Goal: Task Accomplishment & Management: Use online tool/utility

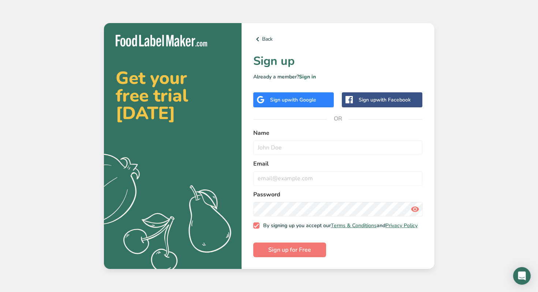
click at [299, 97] on span "with Google" at bounding box center [302, 99] width 29 height 7
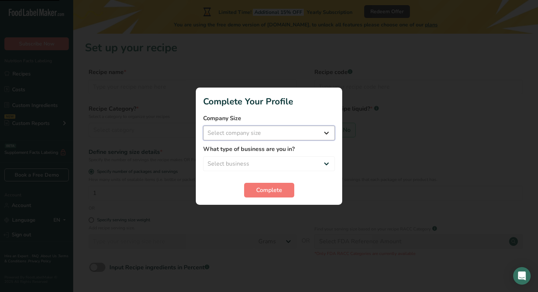
click at [256, 131] on select "Select company size Fewer than 10 Employees 10 to 50 Employees 51 to 500 Employ…" at bounding box center [269, 133] width 132 height 15
select select "1"
click at [203, 126] on select "Select company size Fewer than 10 Employees 10 to 50 Employees 51 to 500 Employ…" at bounding box center [269, 133] width 132 height 15
click at [242, 157] on select "Select business Packaged Food Manufacturer Restaurant & Cafe Bakery Meal Plans …" at bounding box center [269, 163] width 132 height 15
select select "3"
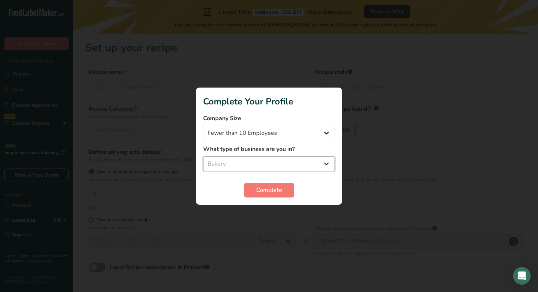
click at [203, 156] on select "Select business Packaged Food Manufacturer Restaurant & Cafe Bakery Meal Plans …" at bounding box center [269, 163] width 132 height 15
click at [262, 189] on span "Complete" at bounding box center [269, 190] width 26 height 9
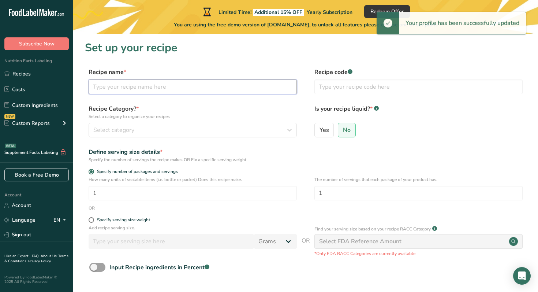
click at [172, 83] on input "text" at bounding box center [193, 86] width 208 height 15
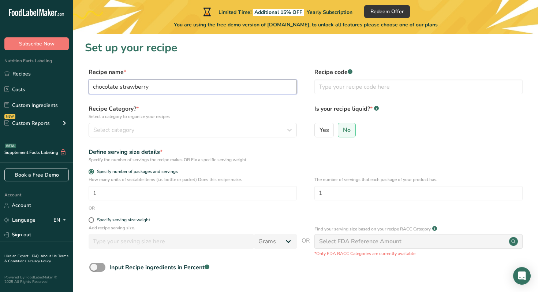
type input "chocolate strawberry"
click at [170, 114] on p "Select a category to organize your recipes" at bounding box center [193, 116] width 208 height 7
click at [163, 120] on div "Recipe Category? * Select a category to organize your recipes Select category S…" at bounding box center [193, 120] width 208 height 33
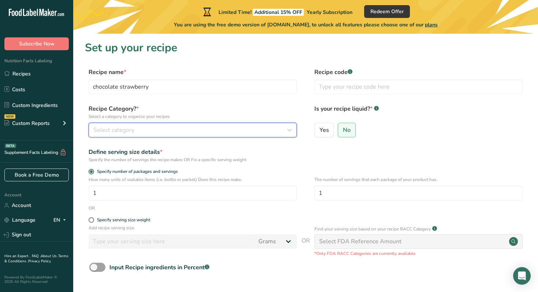
click at [156, 126] on div "Select category" at bounding box center [190, 130] width 194 height 9
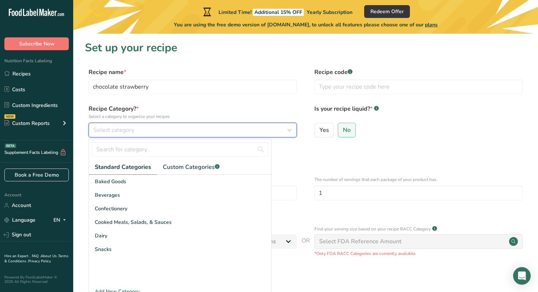
click at [149, 131] on div "Select category" at bounding box center [190, 130] width 194 height 9
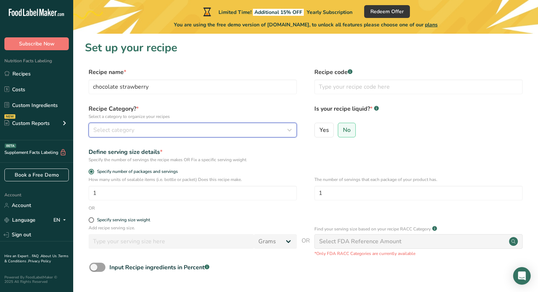
click at [148, 130] on div "Select category" at bounding box center [190, 130] width 194 height 9
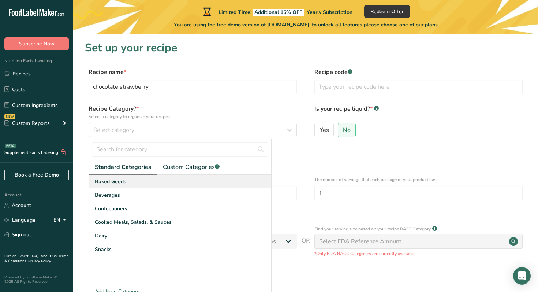
click at [123, 184] on span "Baked Goods" at bounding box center [110, 181] width 31 height 8
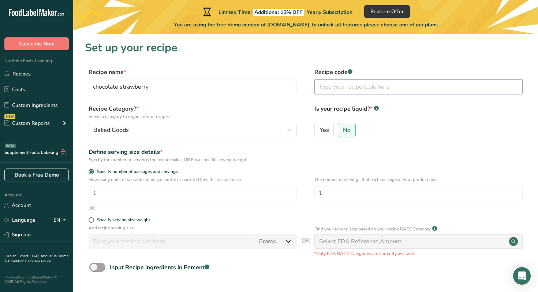
click at [350, 89] on input "text" at bounding box center [418, 86] width 208 height 15
click at [288, 56] on h1 "Set up your recipe" at bounding box center [305, 48] width 441 height 16
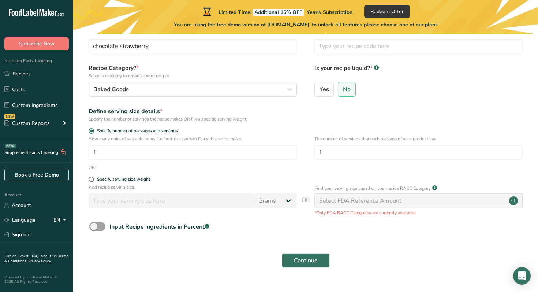
scroll to position [56, 0]
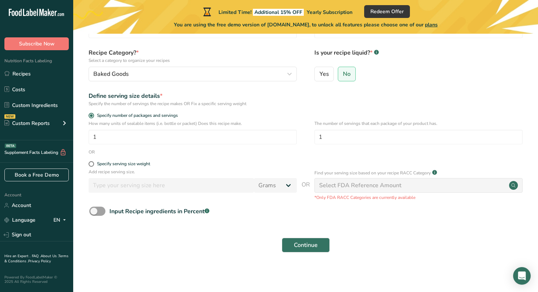
click at [352, 181] on div "Select FDA Reference Amount" at bounding box center [360, 185] width 82 height 9
click at [94, 164] on span "Specify serving size weight" at bounding box center [122, 163] width 56 height 5
click at [93, 164] on input "Specify serving size weight" at bounding box center [91, 163] width 5 height 5
radio input "true"
radio input "false"
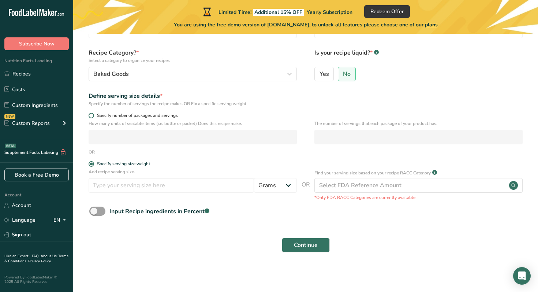
click at [92, 115] on span at bounding box center [91, 115] width 5 height 5
click at [92, 115] on input "Specify number of packages and servings" at bounding box center [91, 115] width 5 height 5
radio input "true"
radio input "false"
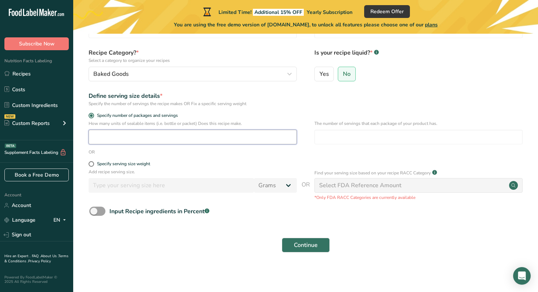
click at [100, 139] on input "number" at bounding box center [193, 137] width 208 height 15
type input "1"
click at [296, 245] on span "Continue" at bounding box center [306, 244] width 24 height 9
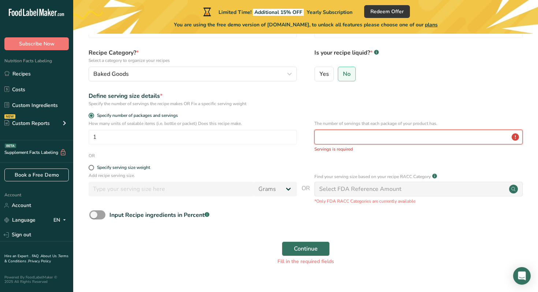
click at [362, 139] on input "number" at bounding box center [418, 137] width 208 height 15
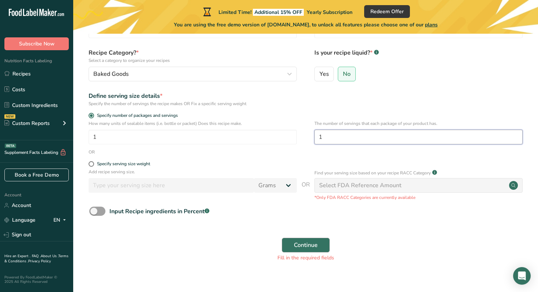
type input "1"
click at [309, 244] on span "Continue" at bounding box center [306, 244] width 24 height 9
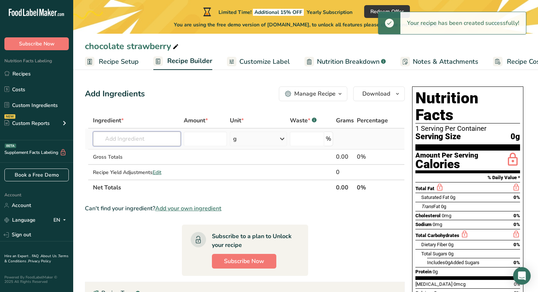
click at [143, 142] on input "text" at bounding box center [137, 138] width 88 height 15
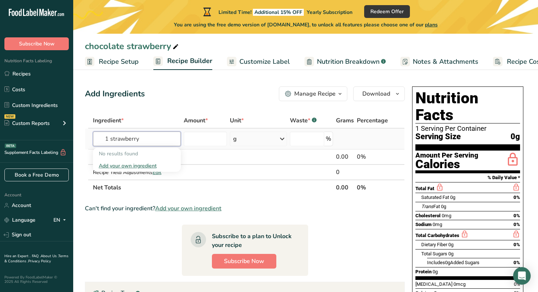
click at [111, 139] on input "1 strawberry" at bounding box center [137, 138] width 88 height 15
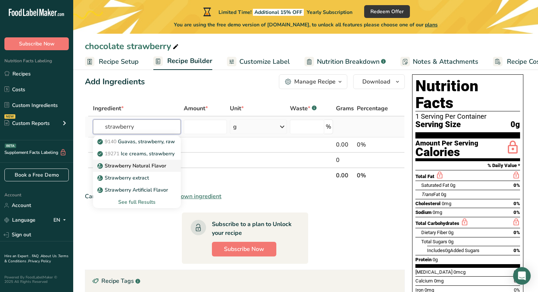
scroll to position [19, 0]
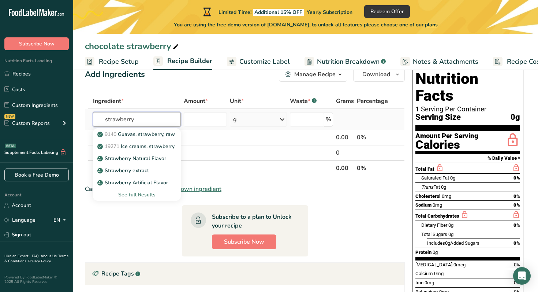
type input "strawberry"
click at [145, 196] on div "See full Results" at bounding box center [137, 195] width 76 height 8
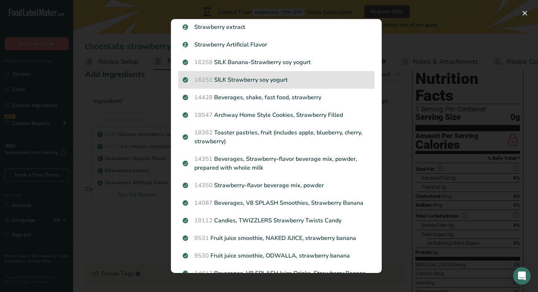
scroll to position [0, 0]
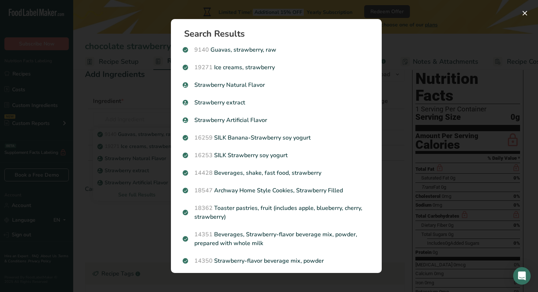
click at [136, 124] on div "Search results modal" at bounding box center [269, 146] width 538 height 292
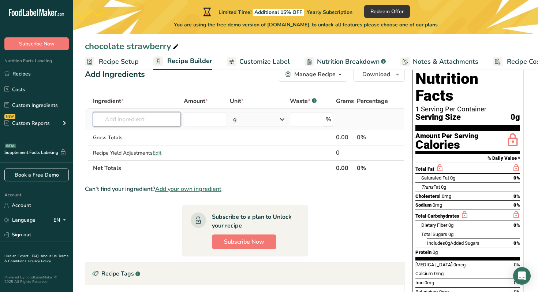
click at [156, 120] on input "text" at bounding box center [137, 119] width 88 height 15
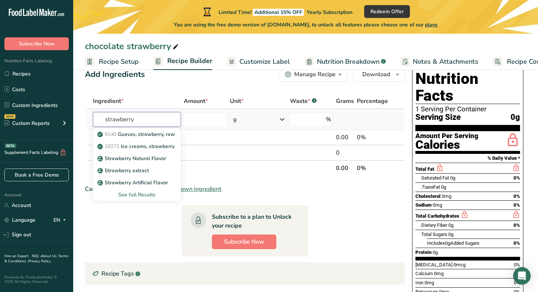
click at [107, 121] on input "strawberry" at bounding box center [137, 119] width 88 height 15
type input "Strawberry"
click at [207, 117] on input "number" at bounding box center [205, 119] width 43 height 15
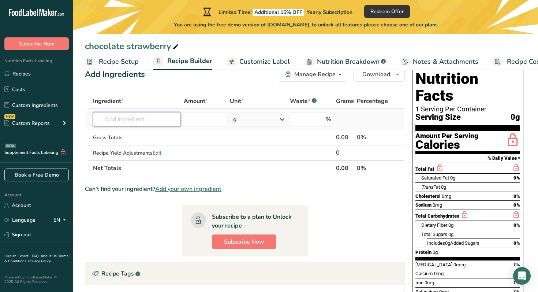
click at [159, 124] on input "text" at bounding box center [137, 119] width 88 height 15
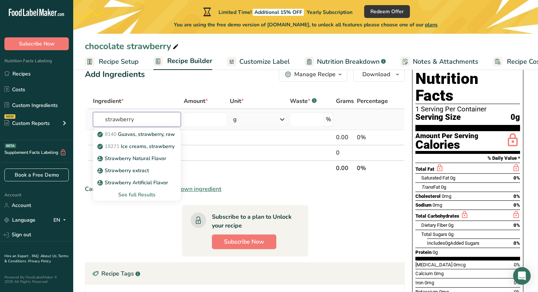
type input "strawberry"
click at [144, 193] on div "See full Results" at bounding box center [137, 195] width 76 height 8
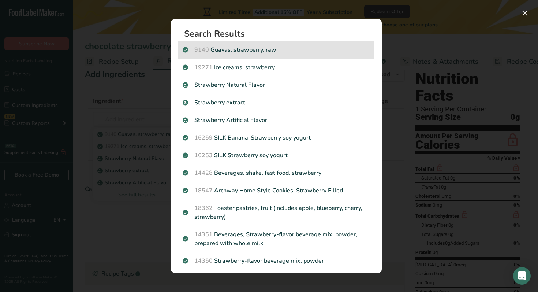
click at [287, 48] on p "9140 [GEOGRAPHIC_DATA], strawberry, raw" at bounding box center [276, 49] width 187 height 9
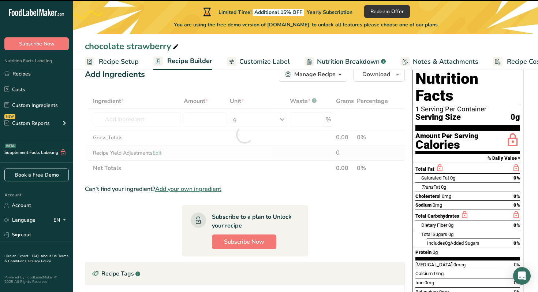
type input "0"
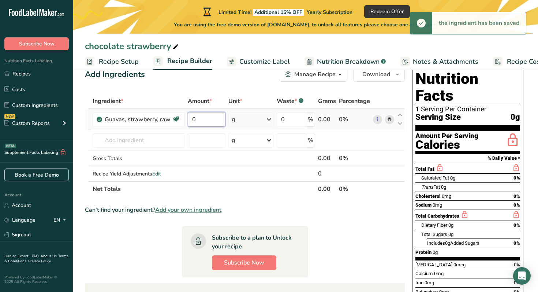
click at [213, 121] on input "0" at bounding box center [207, 119] width 38 height 15
type input "1"
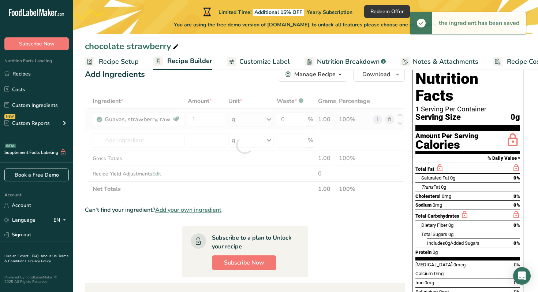
click at [244, 119] on div "Ingredient * Amount * Unit * Waste * .a-a{fill:#347362;}.b-a{fill:#fff;} Grams …" at bounding box center [245, 144] width 320 height 103
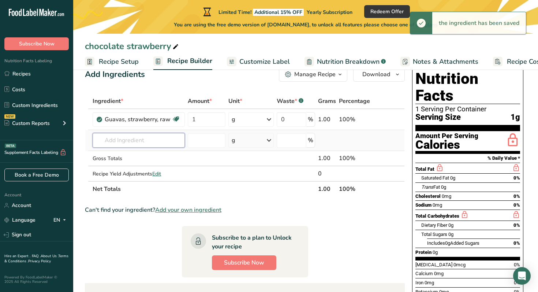
click at [143, 142] on input "text" at bounding box center [139, 140] width 92 height 15
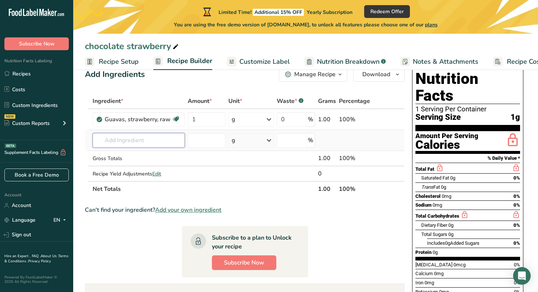
type input "1"
type input "o"
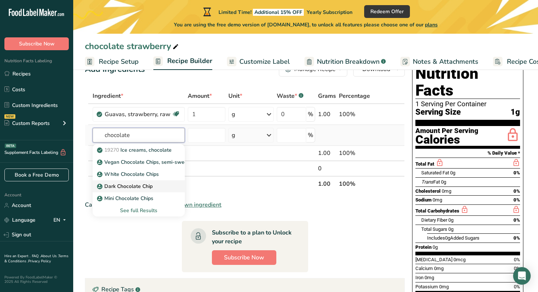
scroll to position [25, 0]
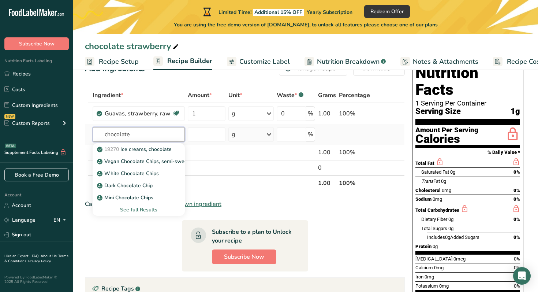
type input "chocolate"
click at [145, 207] on div "See full Results" at bounding box center [138, 210] width 81 height 8
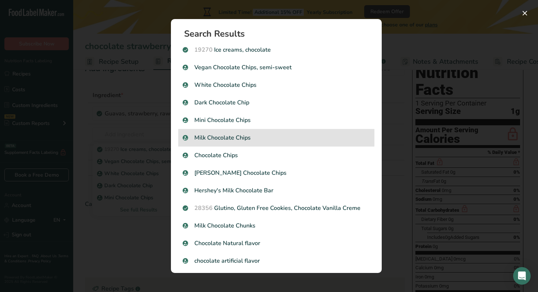
click at [261, 139] on p "Milk Chocolate Chips" at bounding box center [276, 137] width 187 height 9
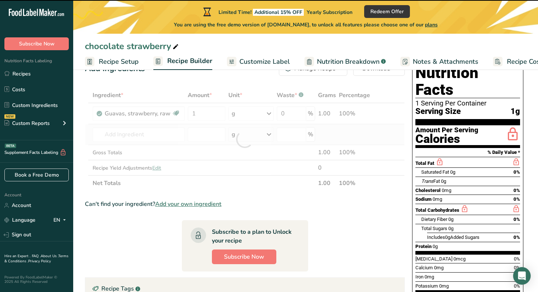
type input "0"
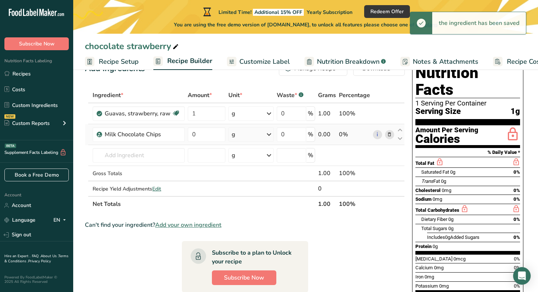
click at [244, 135] on div "g" at bounding box center [250, 134] width 45 height 15
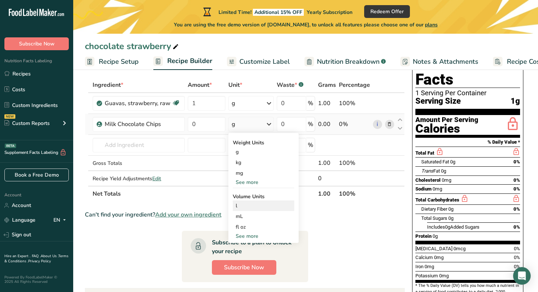
scroll to position [37, 0]
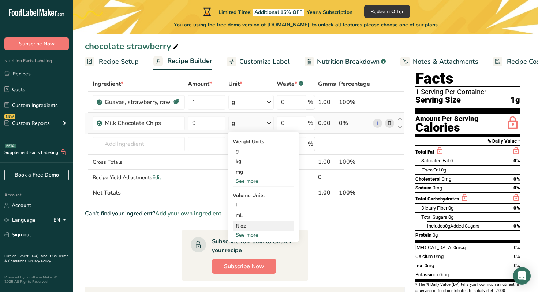
click at [250, 225] on div "fl oz" at bounding box center [264, 226] width 56 height 8
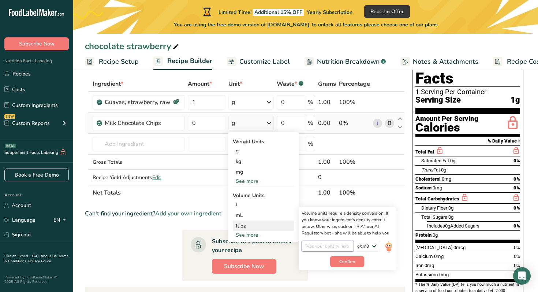
click at [342, 249] on input "number" at bounding box center [328, 245] width 52 height 11
click at [345, 261] on span "Confirm" at bounding box center [347, 261] width 16 height 7
click at [326, 247] on input "number" at bounding box center [328, 245] width 52 height 11
type input "1"
click at [345, 261] on span "Confirm" at bounding box center [347, 261] width 16 height 7
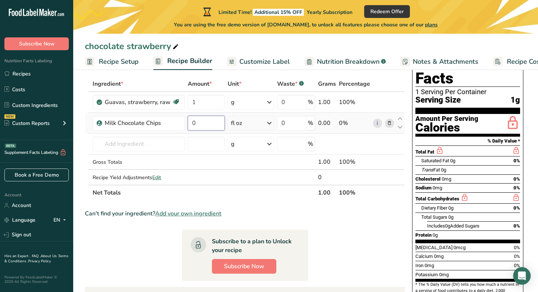
click at [218, 120] on input "0" at bounding box center [206, 123] width 37 height 15
type input "20"
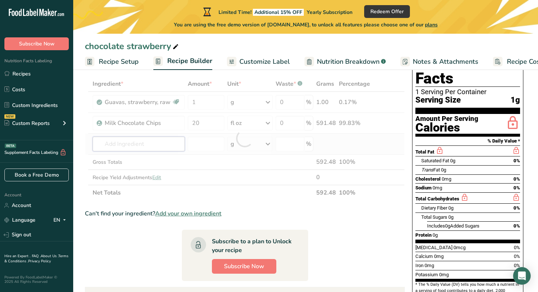
click at [143, 145] on div "Ingredient * Amount * Unit * Waste * .a-a{fill:#347362;}.b-a{fill:#fff;} Grams …" at bounding box center [245, 138] width 320 height 124
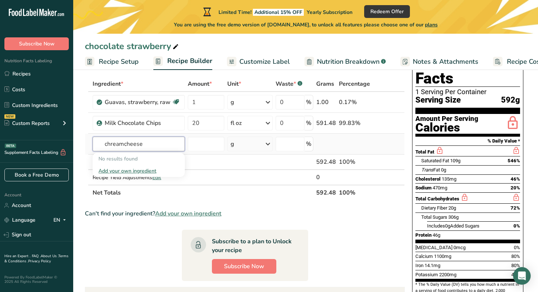
click at [111, 145] on input "chreamcheese" at bounding box center [139, 143] width 92 height 15
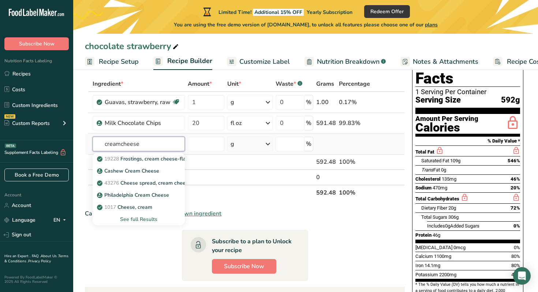
click at [121, 146] on input "creamcheese" at bounding box center [139, 143] width 92 height 15
type input "cream cheese"
click at [126, 161] on p "19228 Frostings, cream cheese-flavor, ready-to-eat" at bounding box center [161, 159] width 127 height 8
type input "Frostings, cream cheese-flavor, ready-to-eat"
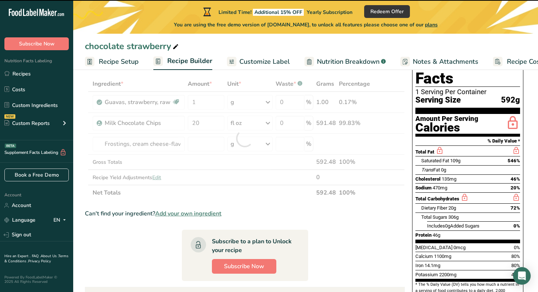
type input "0"
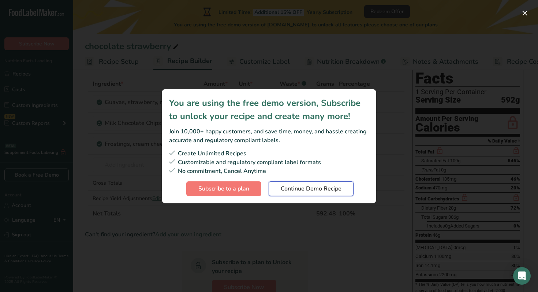
click at [273, 189] on button "Continue Demo Recipe" at bounding box center [311, 188] width 85 height 15
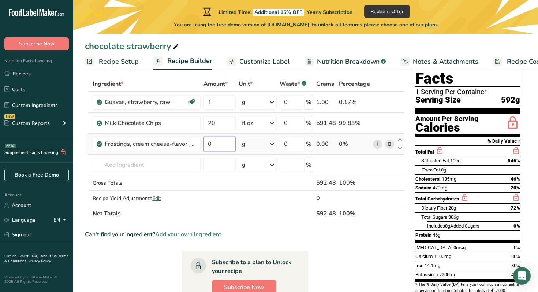
click at [216, 148] on input "0" at bounding box center [219, 143] width 32 height 15
type input "1"
click at [270, 145] on div "Ingredient * Amount * Unit * Waste * .a-a{fill:#347362;}.b-a{fill:#fff;} Grams …" at bounding box center [245, 148] width 320 height 145
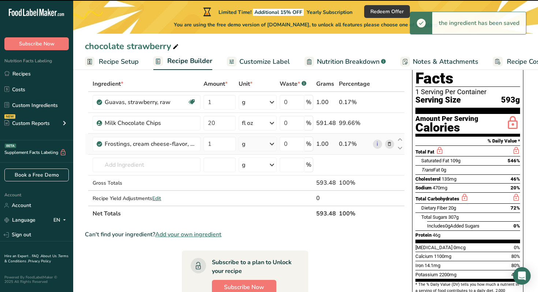
click at [272, 145] on icon at bounding box center [271, 143] width 9 height 13
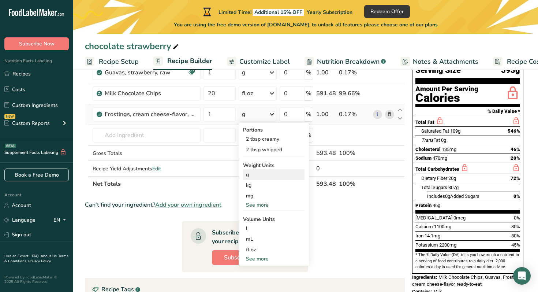
scroll to position [67, 0]
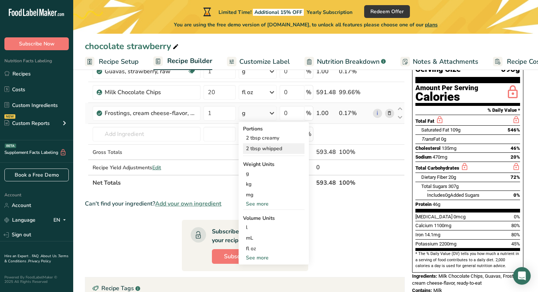
click at [287, 147] on div "2 tbsp whipped" at bounding box center [273, 148] width 61 height 11
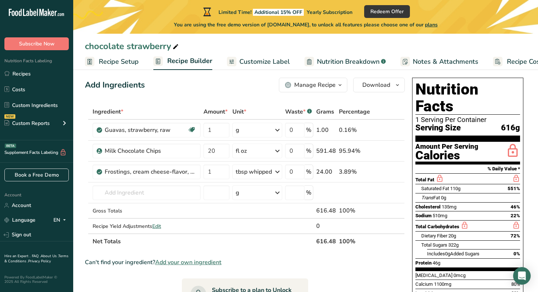
scroll to position [6, 0]
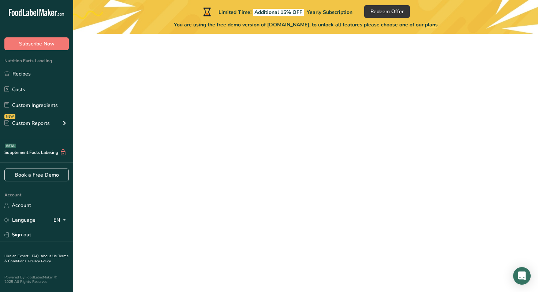
scroll to position [56, 0]
